Goal: Information Seeking & Learning: Learn about a topic

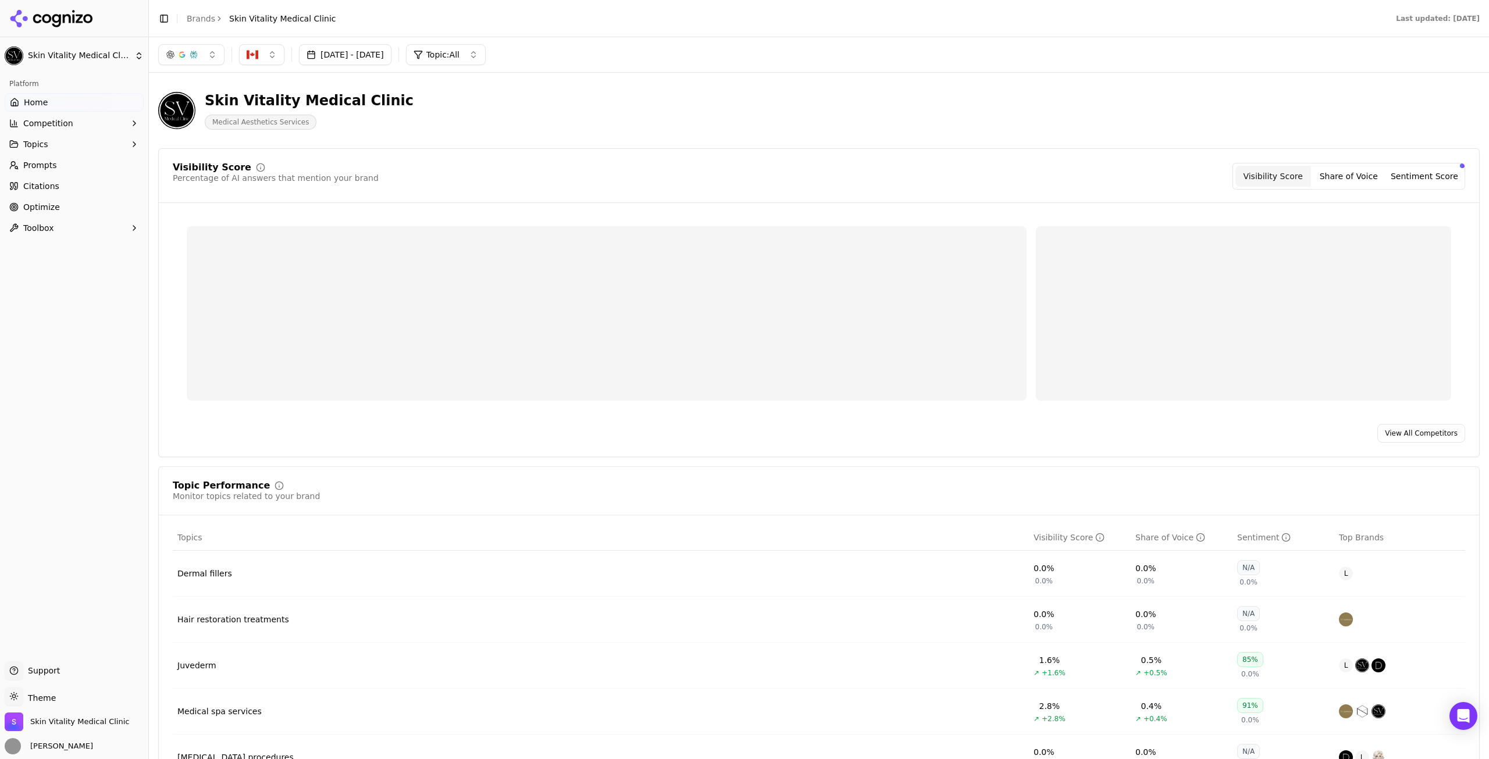
click at [391, 60] on button "[DATE] - [DATE]" at bounding box center [345, 54] width 92 height 21
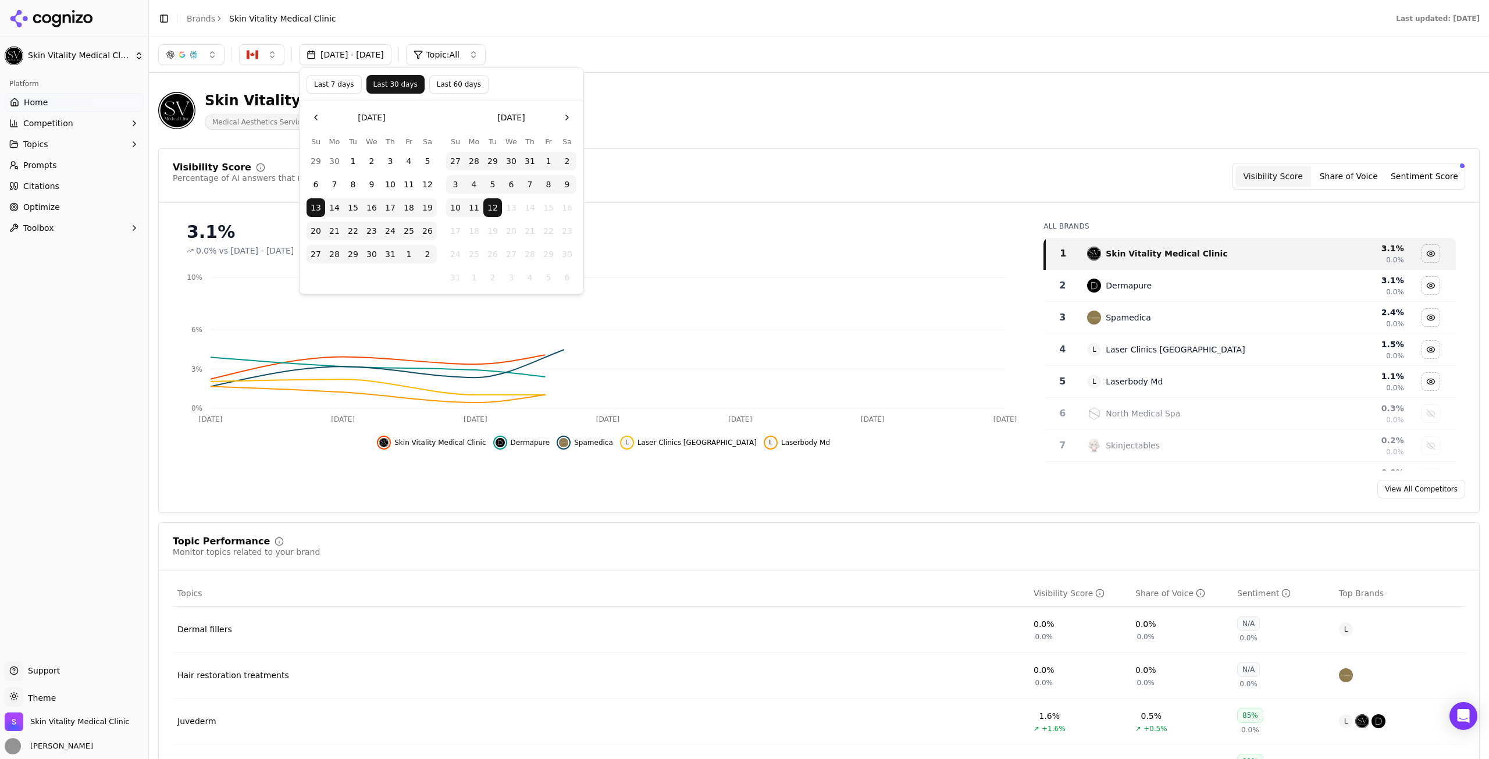
click at [340, 86] on button "Last 7 days" at bounding box center [333, 84] width 55 height 19
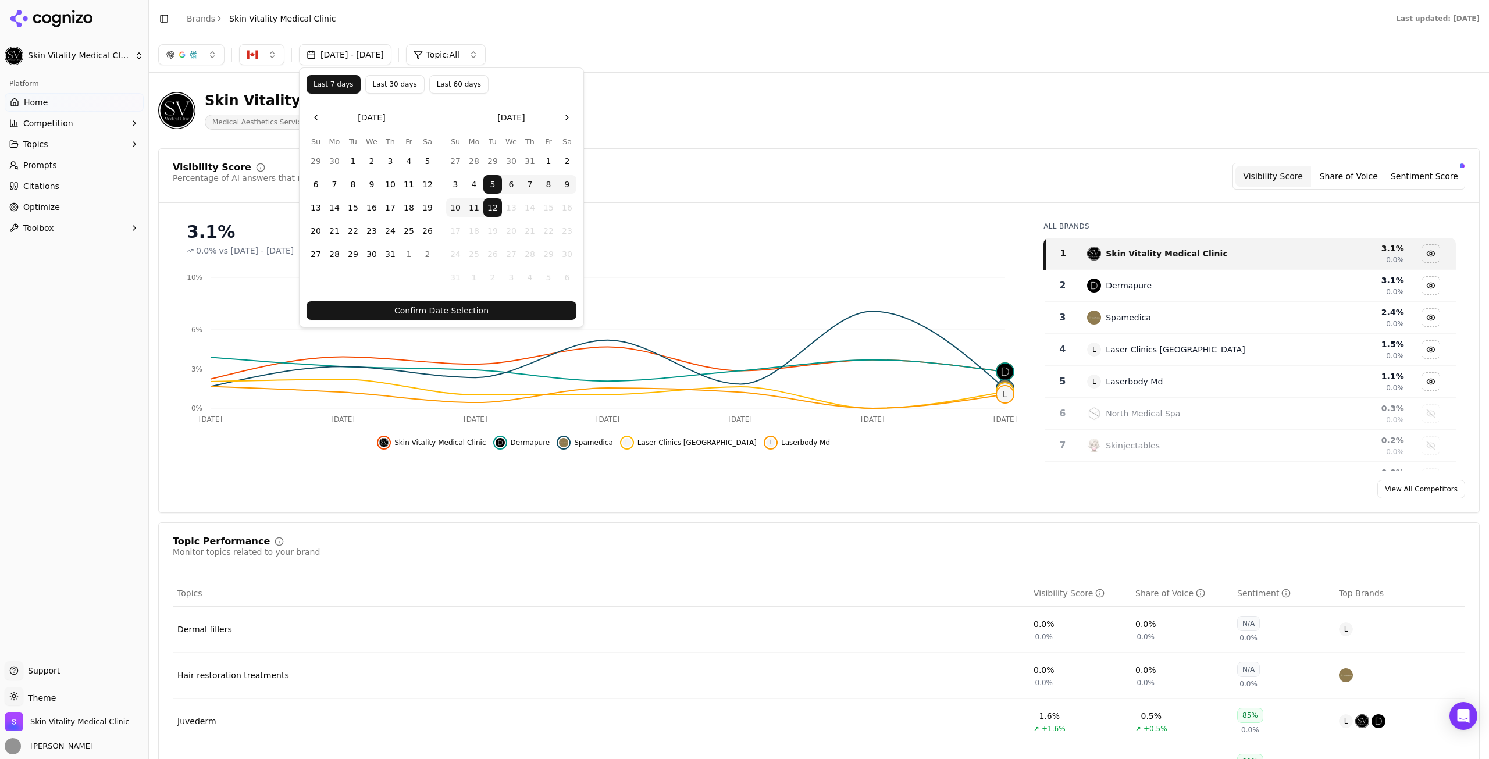
click at [479, 309] on button "Confirm Date Selection" at bounding box center [441, 310] width 270 height 19
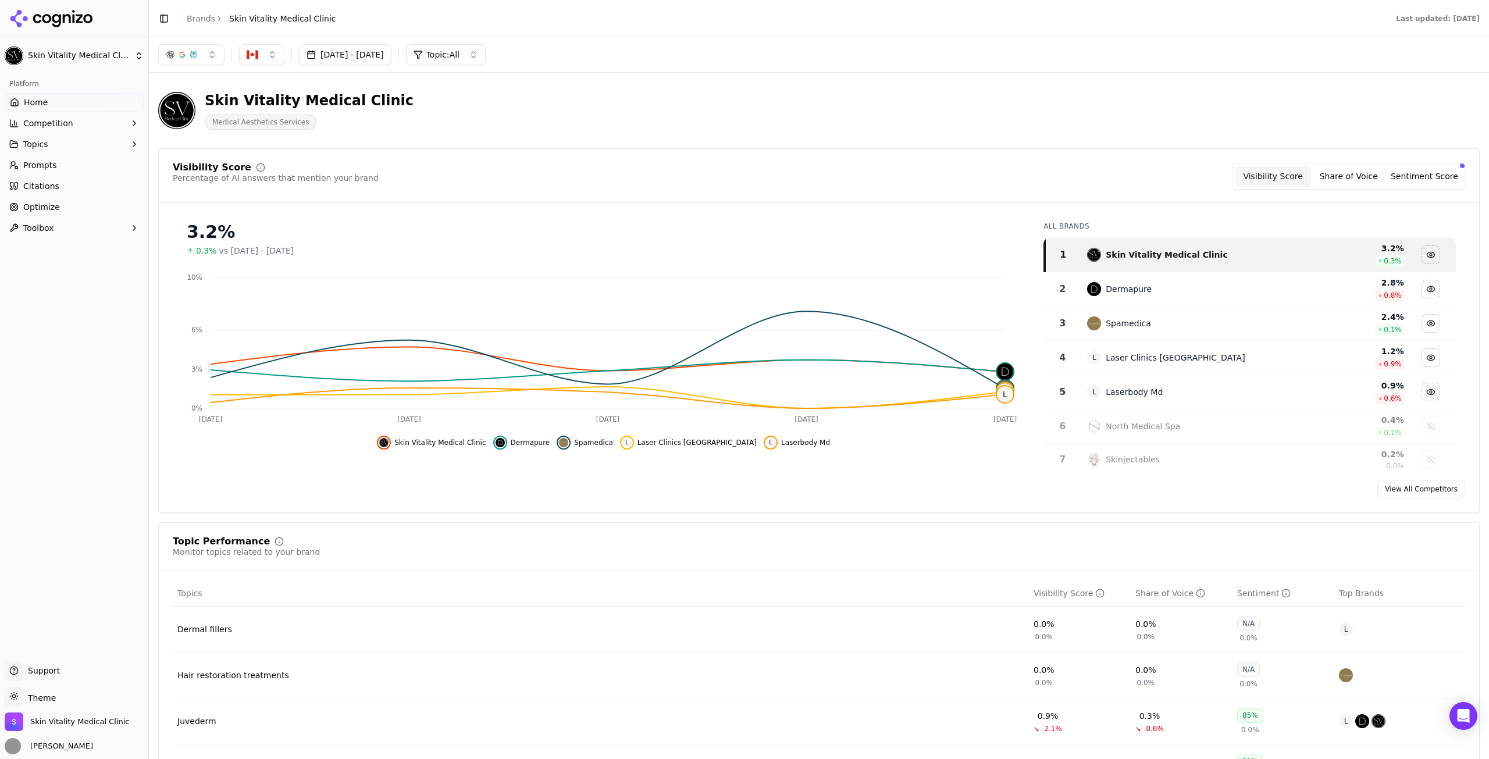
click at [93, 163] on link "Prompts" at bounding box center [74, 165] width 139 height 19
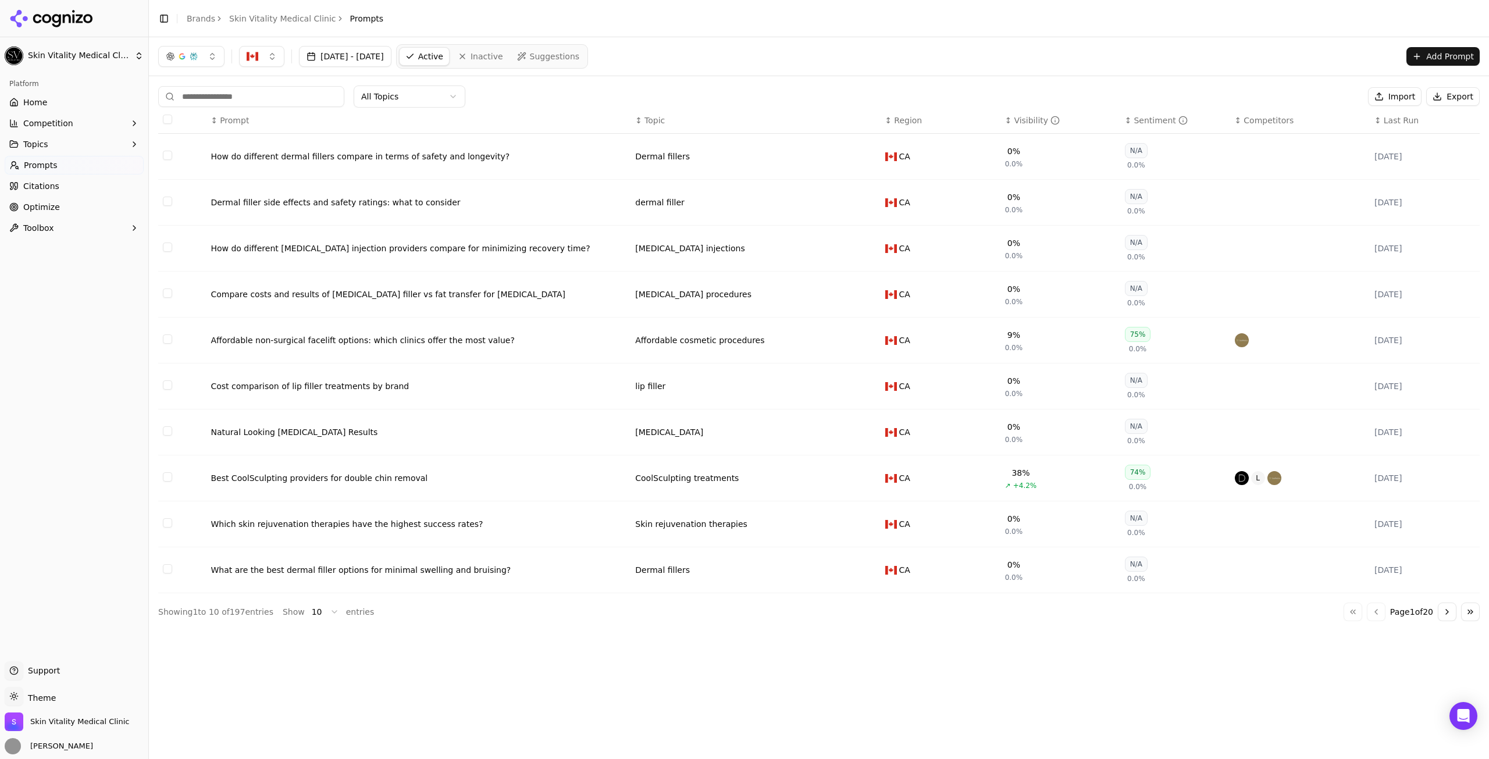
click at [993, 119] on div "↕ Region" at bounding box center [940, 121] width 110 height 12
click at [1027, 116] on div "Visibility" at bounding box center [1037, 121] width 46 height 12
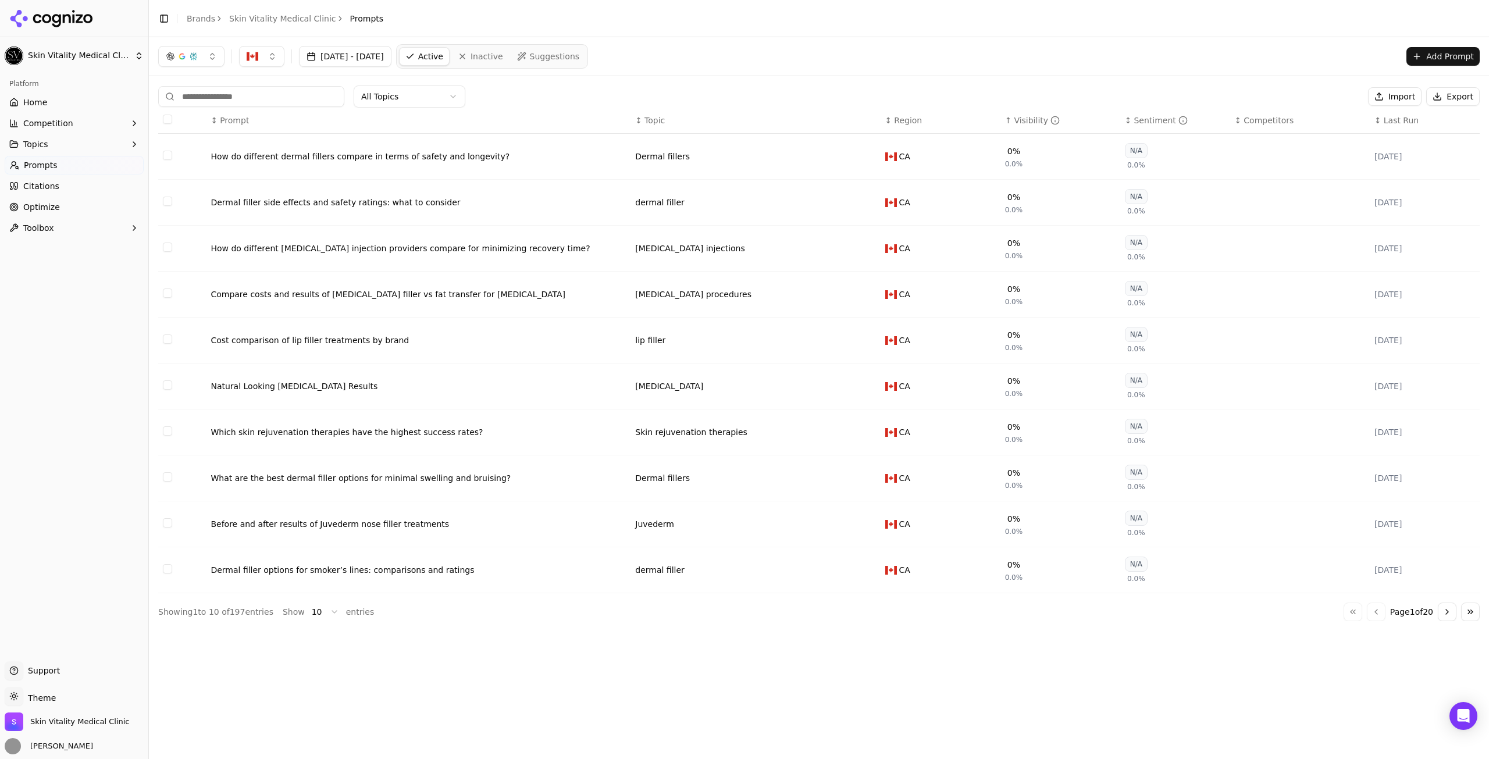
click at [1026, 116] on div "Visibility" at bounding box center [1037, 121] width 46 height 12
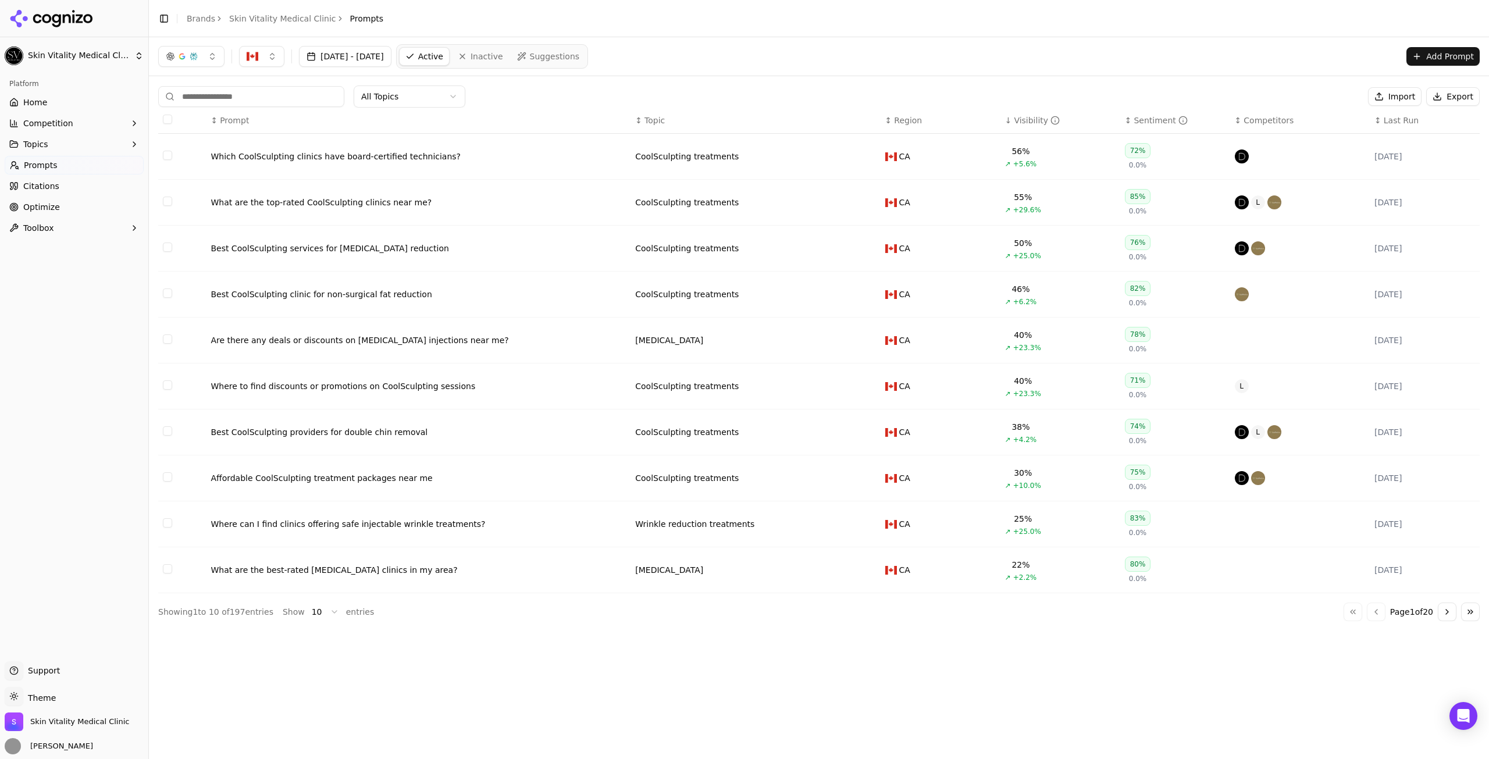
click at [320, 618] on html "Skin Vitality Medical Clinic Platform Home Competition Topics Prompts Citations…" at bounding box center [744, 379] width 1489 height 759
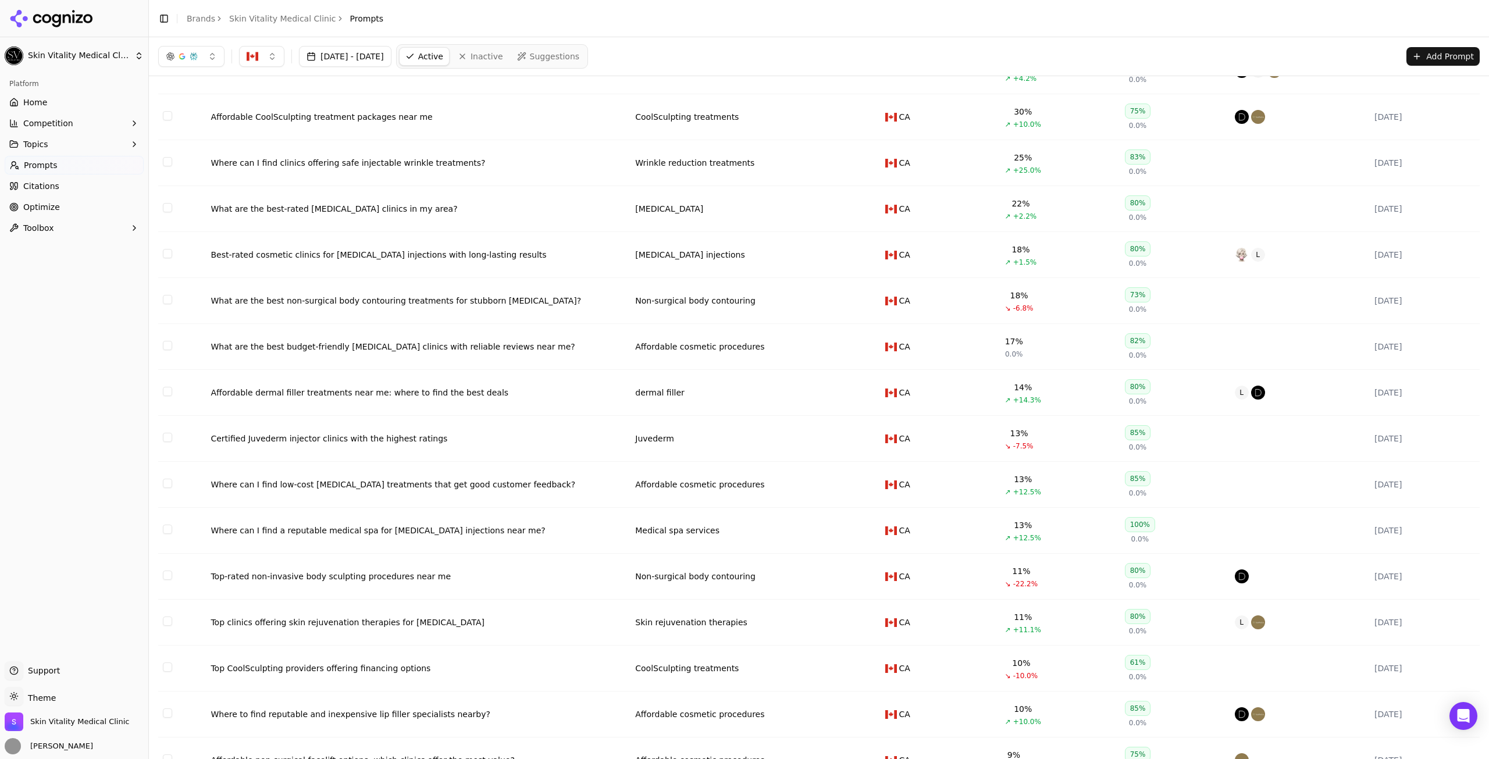
scroll to position [349, 0]
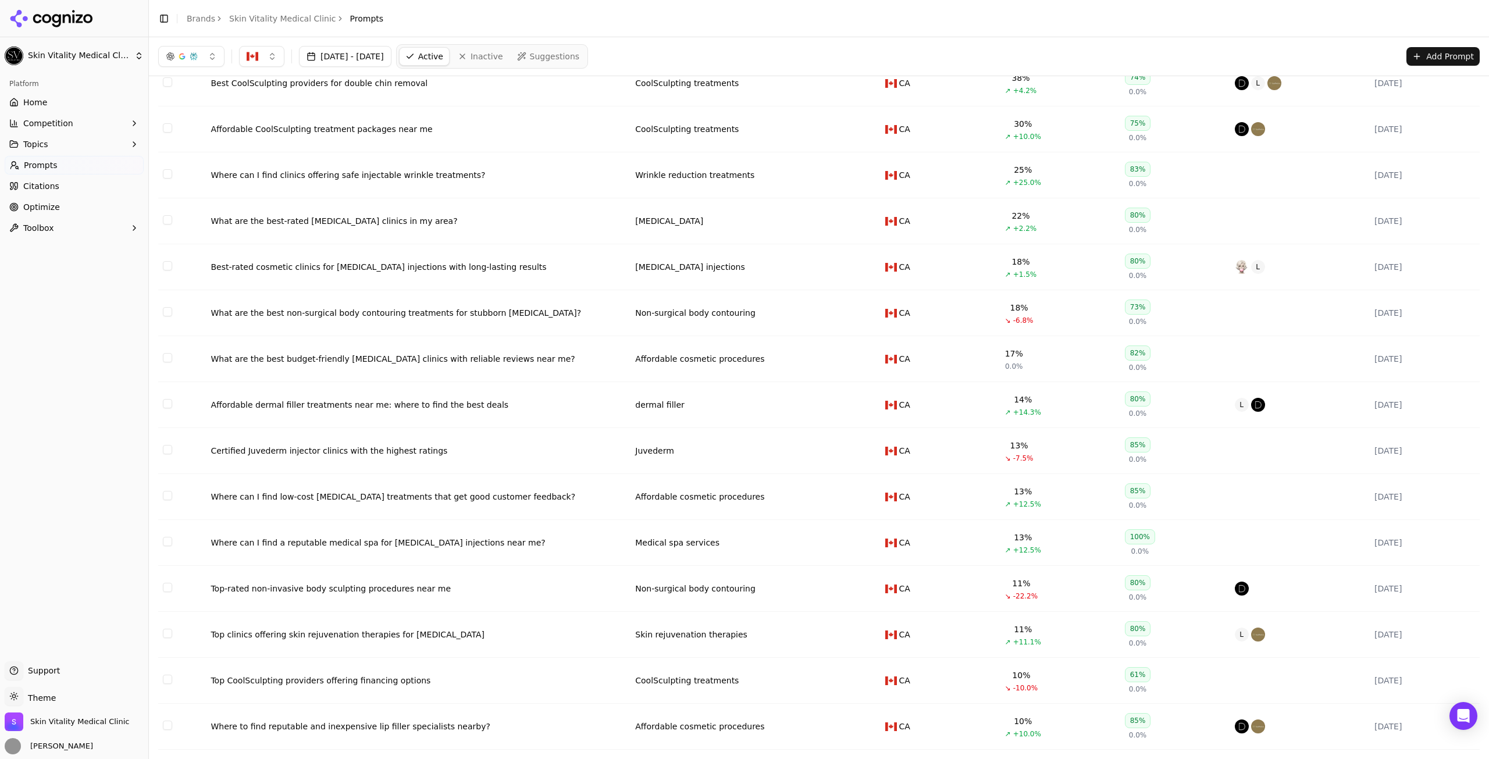
click at [329, 226] on div "What are the best-rated Botox clinics in my area?" at bounding box center [418, 221] width 415 height 12
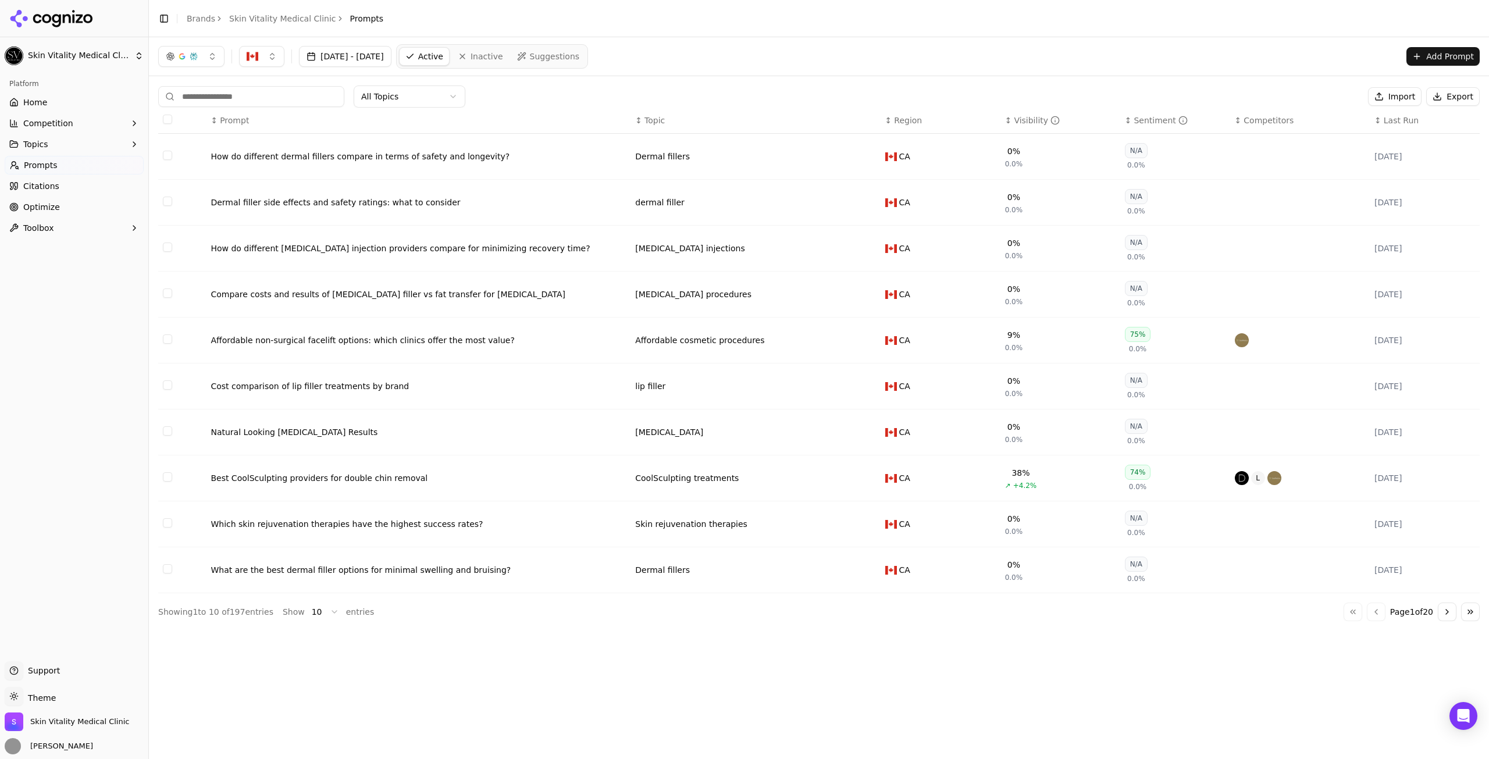
click at [304, 612] on html "Skin Vitality Medical Clinic Platform Home Competition Topics Prompts Citations…" at bounding box center [744, 379] width 1489 height 759
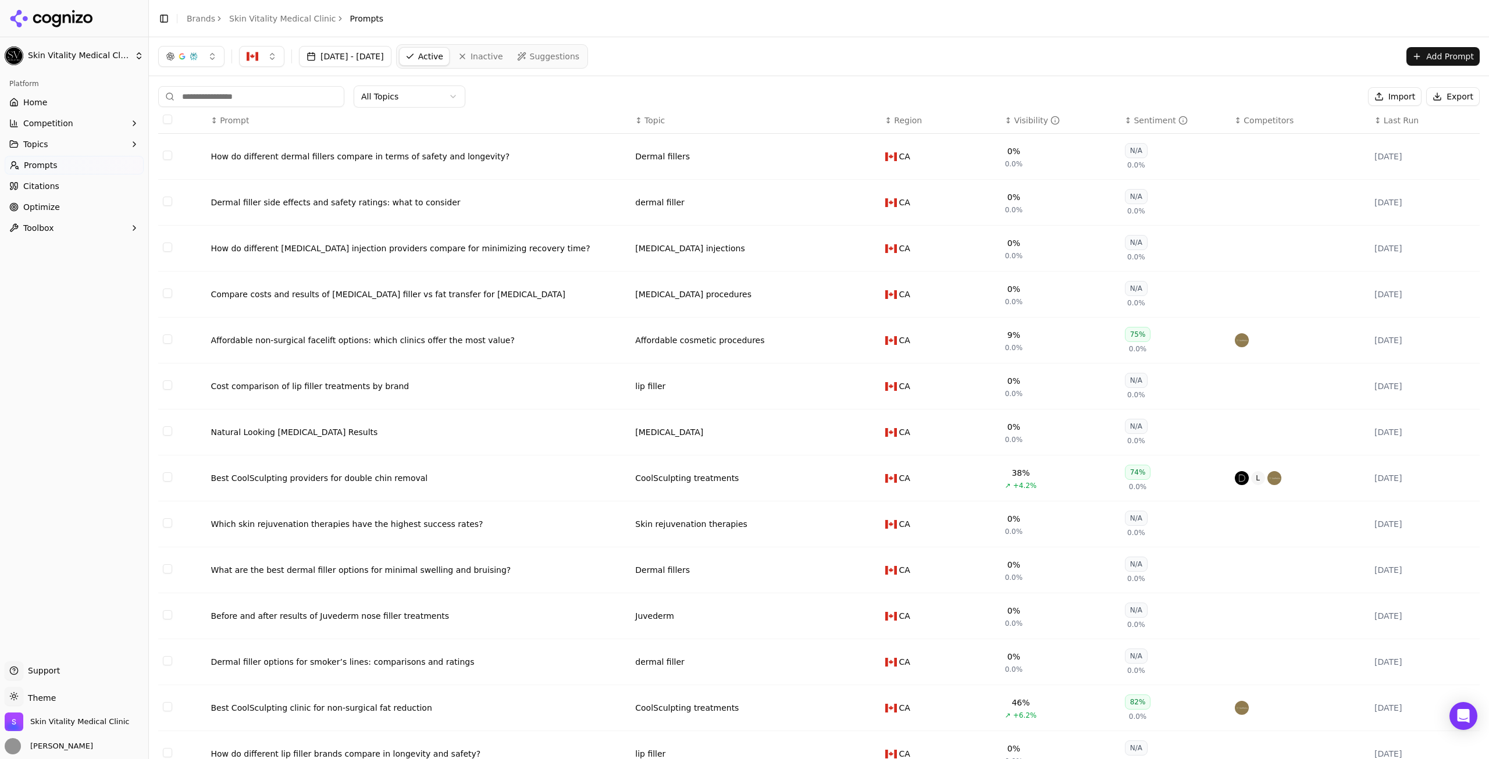
click at [186, 55] on div "button" at bounding box center [181, 56] width 9 height 9
click at [244, 126] on div "Google AI Overviews" at bounding box center [191, 127] width 110 height 30
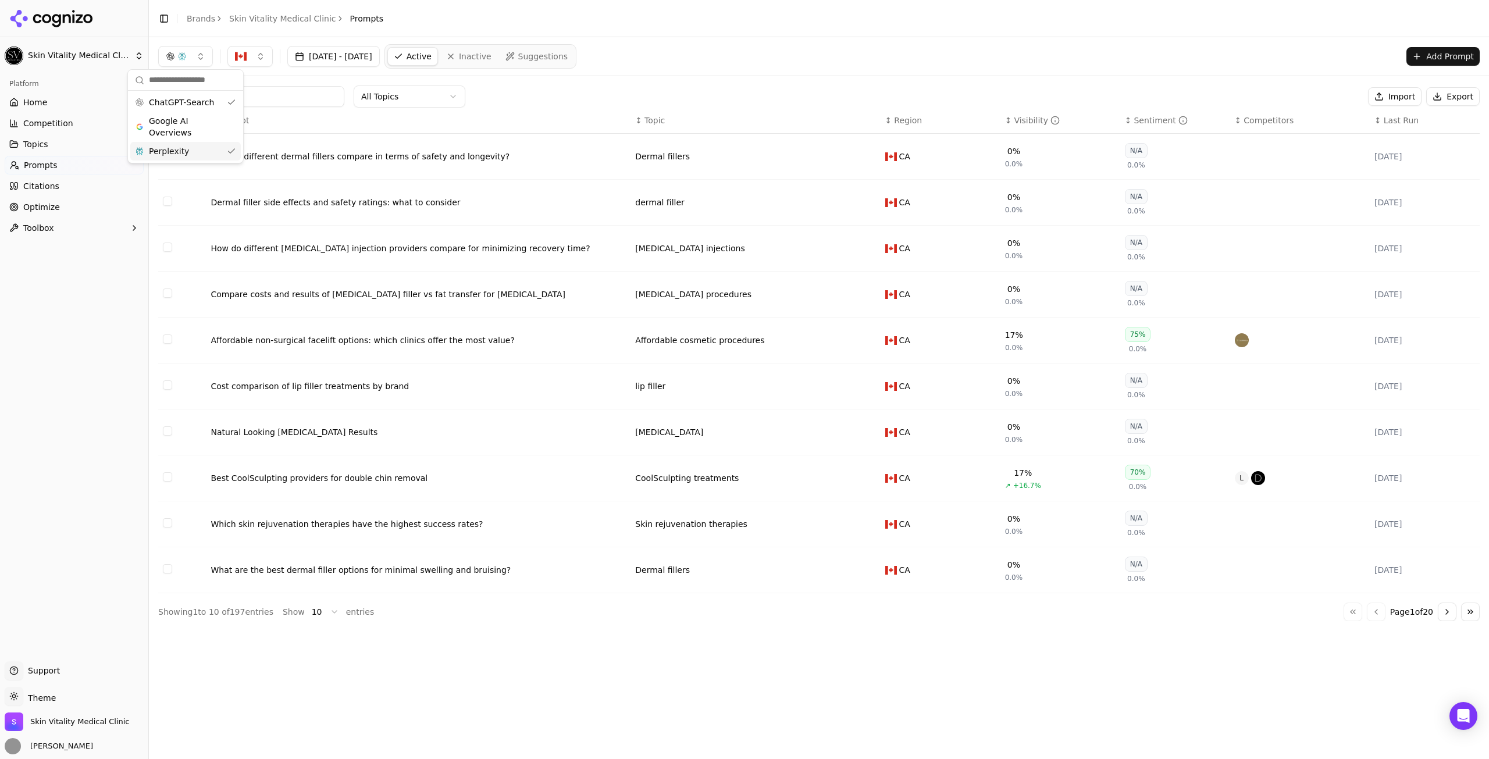
click at [230, 148] on div "Perplexity" at bounding box center [185, 151] width 110 height 19
click at [1005, 115] on div "↕ Visibility" at bounding box center [1060, 121] width 110 height 12
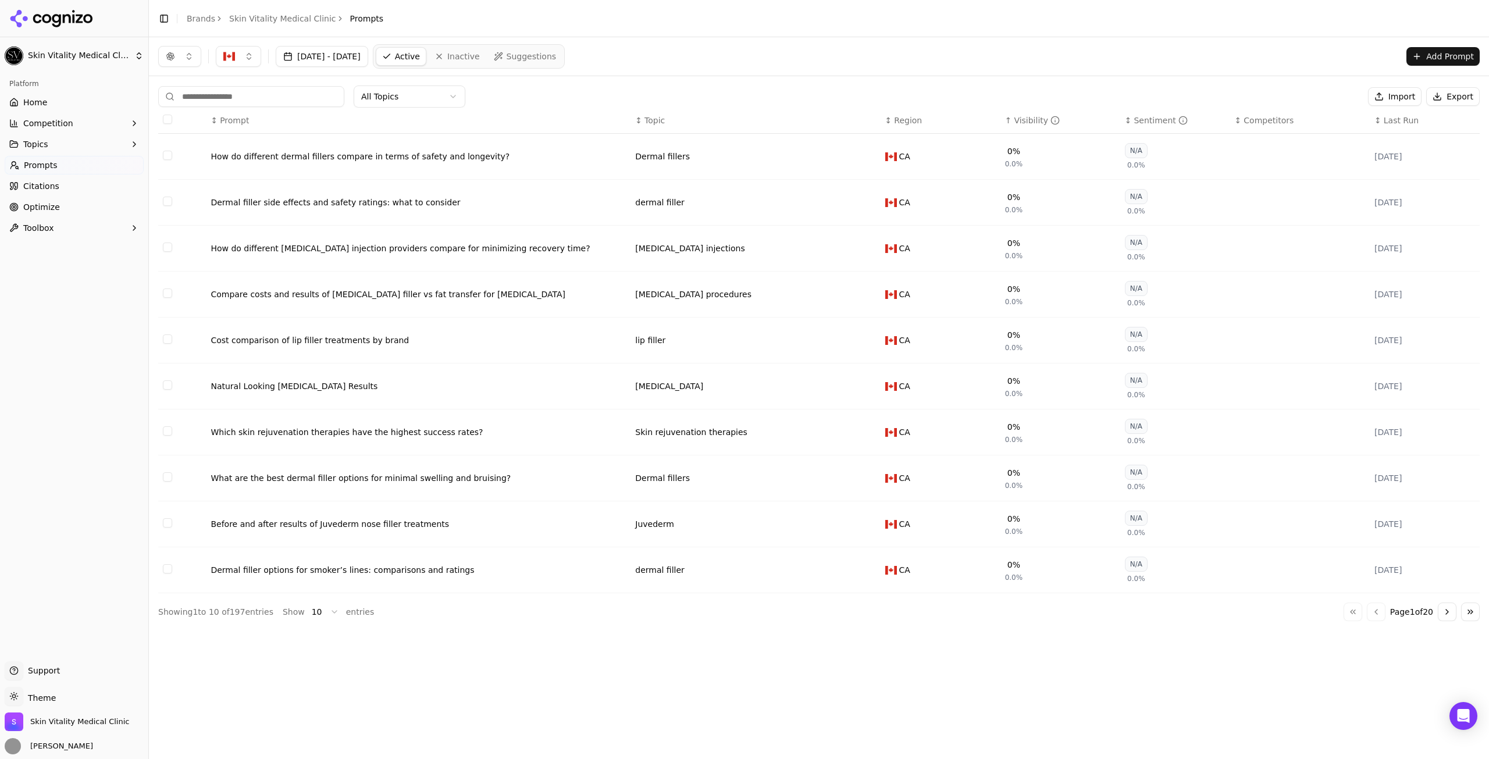
click at [1005, 115] on div "↑ Visibility" at bounding box center [1060, 121] width 110 height 12
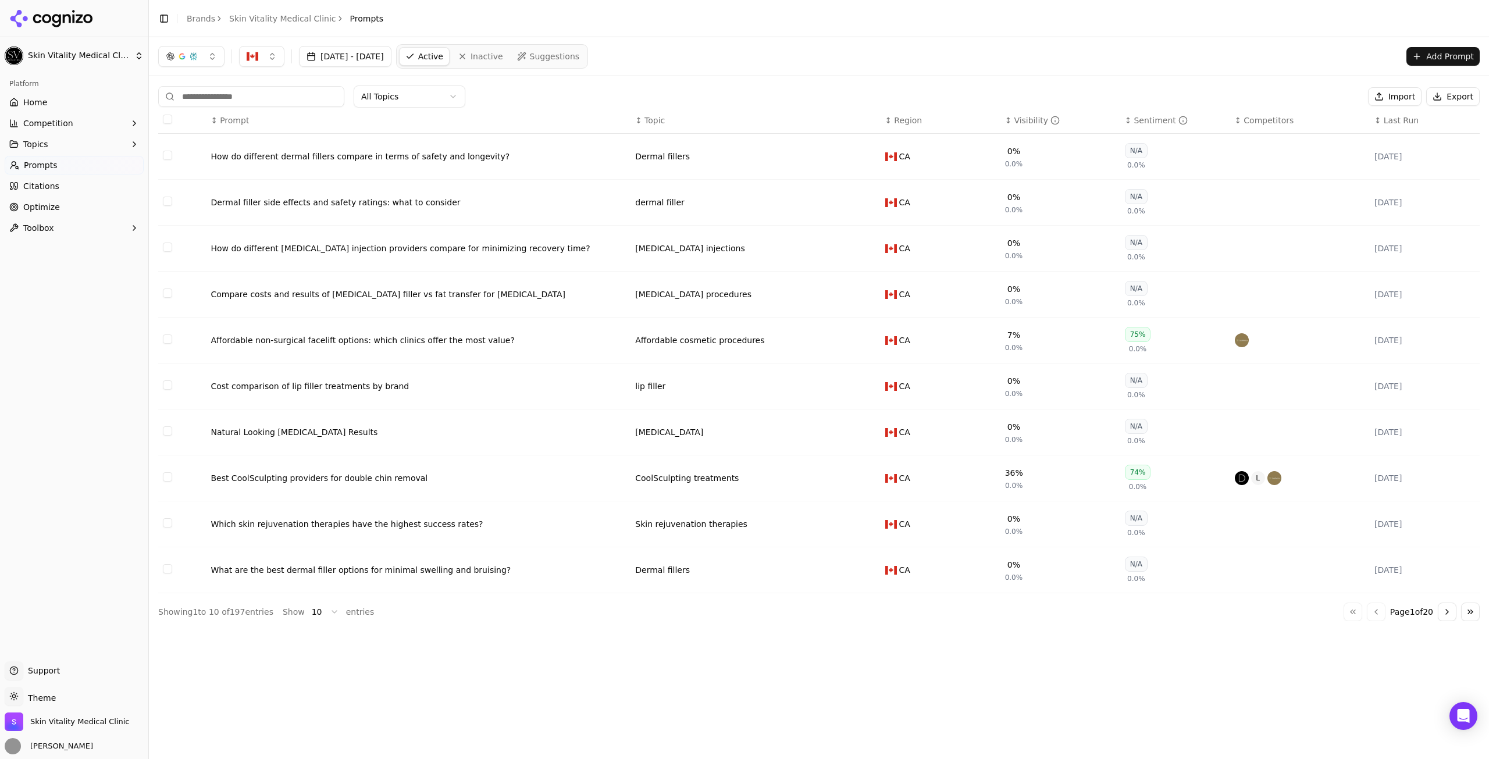
click at [559, 47] on nav "Active Inactive Suggestions" at bounding box center [492, 56] width 192 height 24
click at [392, 91] on html "Skin Vitality Medical Clinic Platform Home Competition Topics Prompts Citations…" at bounding box center [744, 379] width 1489 height 759
